Goal: Information Seeking & Learning: Learn about a topic

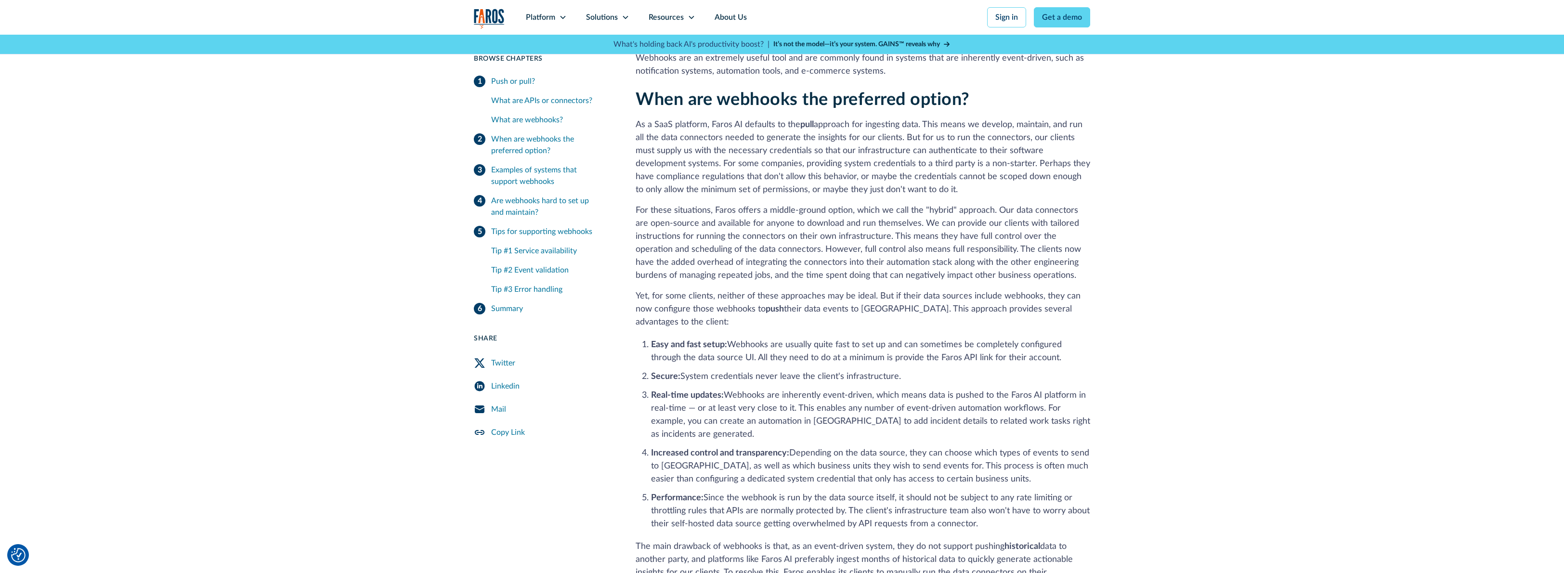
scroll to position [917, 0]
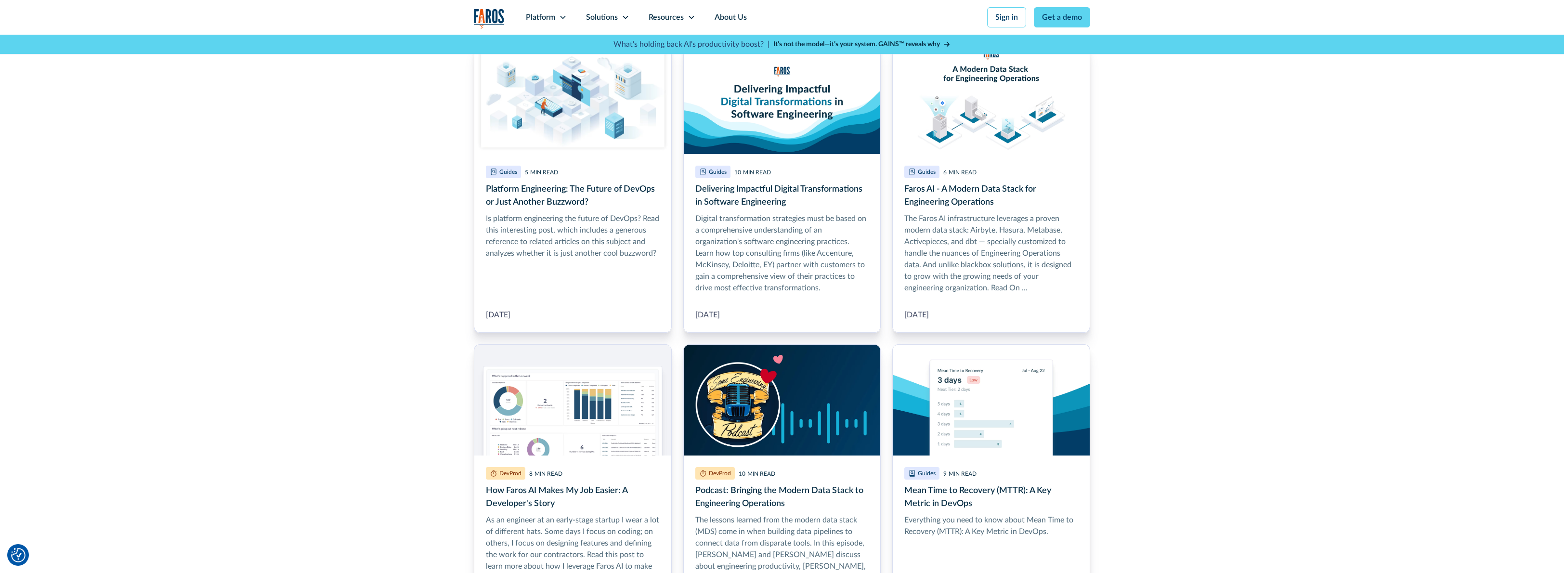
scroll to position [7779, 0]
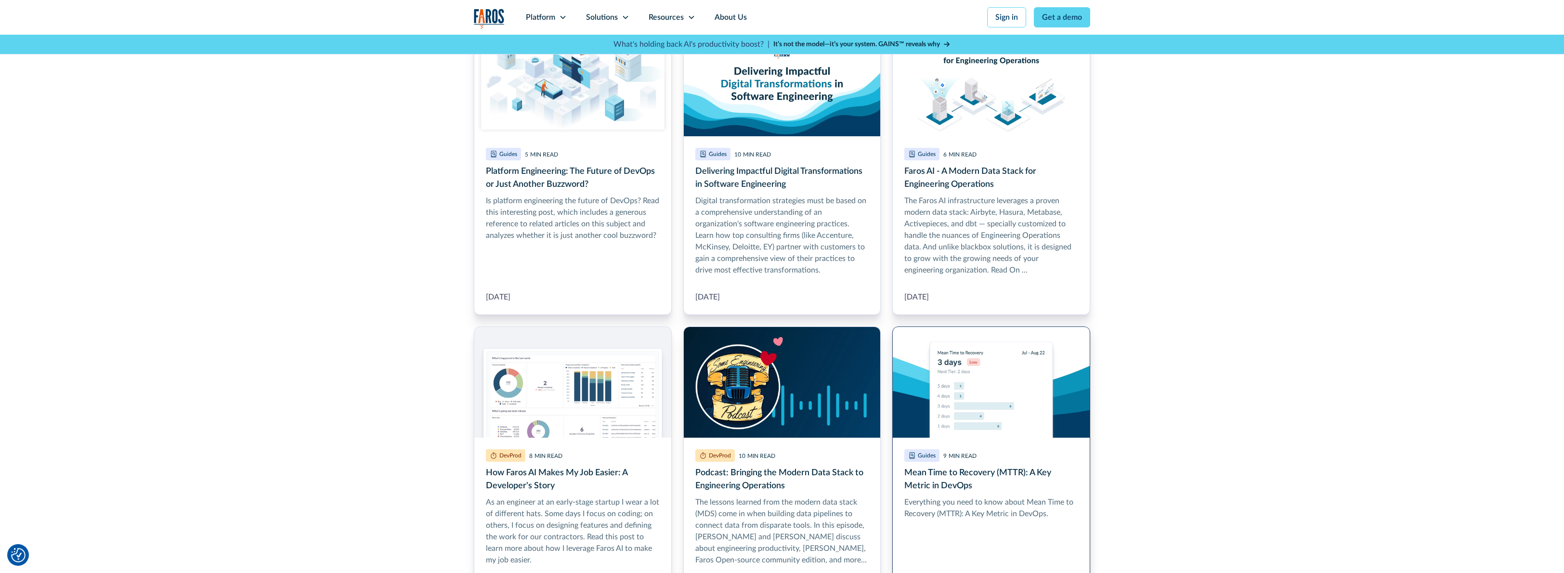
click at [999, 427] on link "Mean Time to Recovery (MTTR): A Key Metric in DevOps" at bounding box center [991, 465] width 198 height 278
